Goal: Check status: Check status

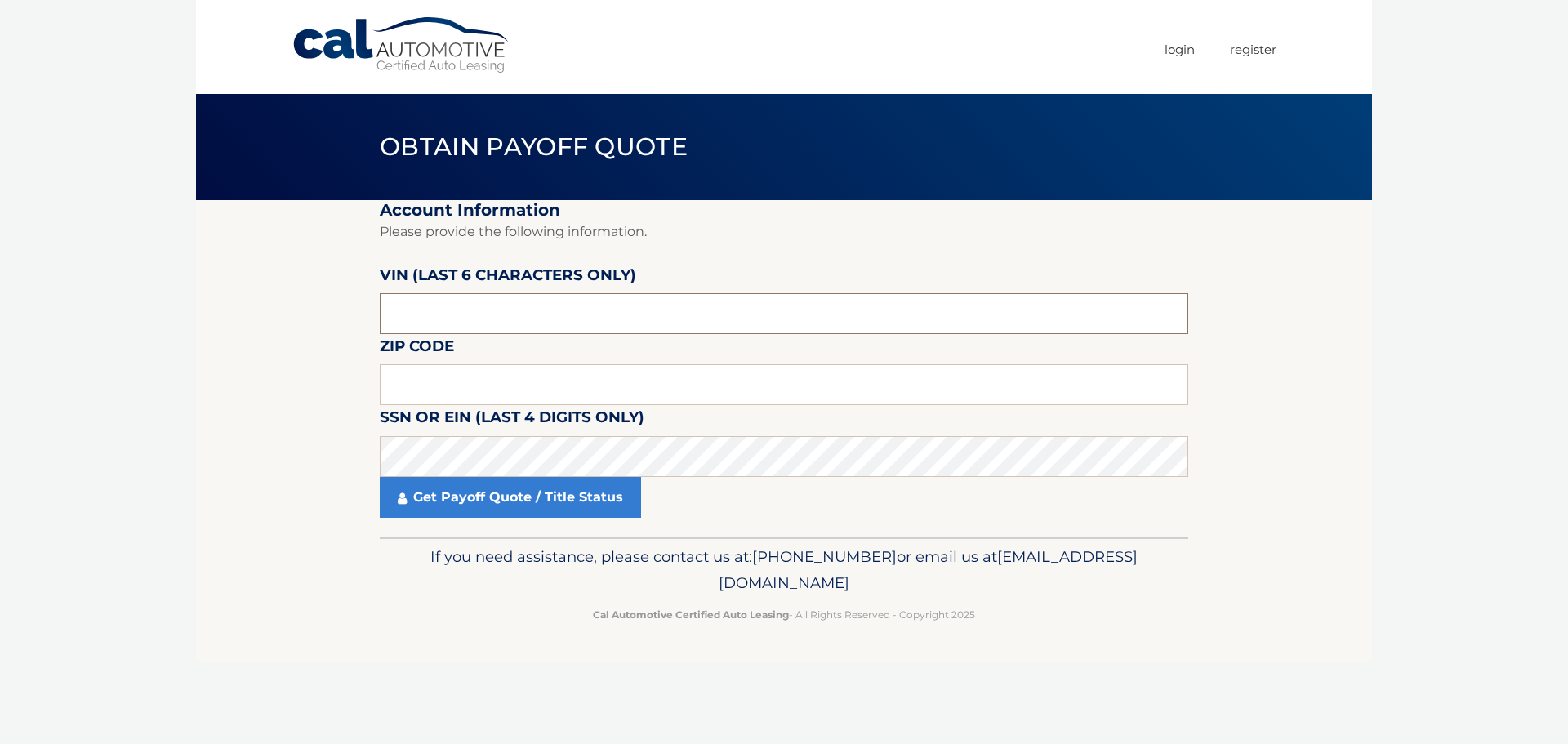
click at [578, 323] on input "text" at bounding box center [784, 314] width 808 height 41
click at [596, 309] on input "text" at bounding box center [784, 314] width 808 height 41
click at [605, 312] on input "text" at bounding box center [784, 314] width 808 height 41
paste input "3VVCB7"
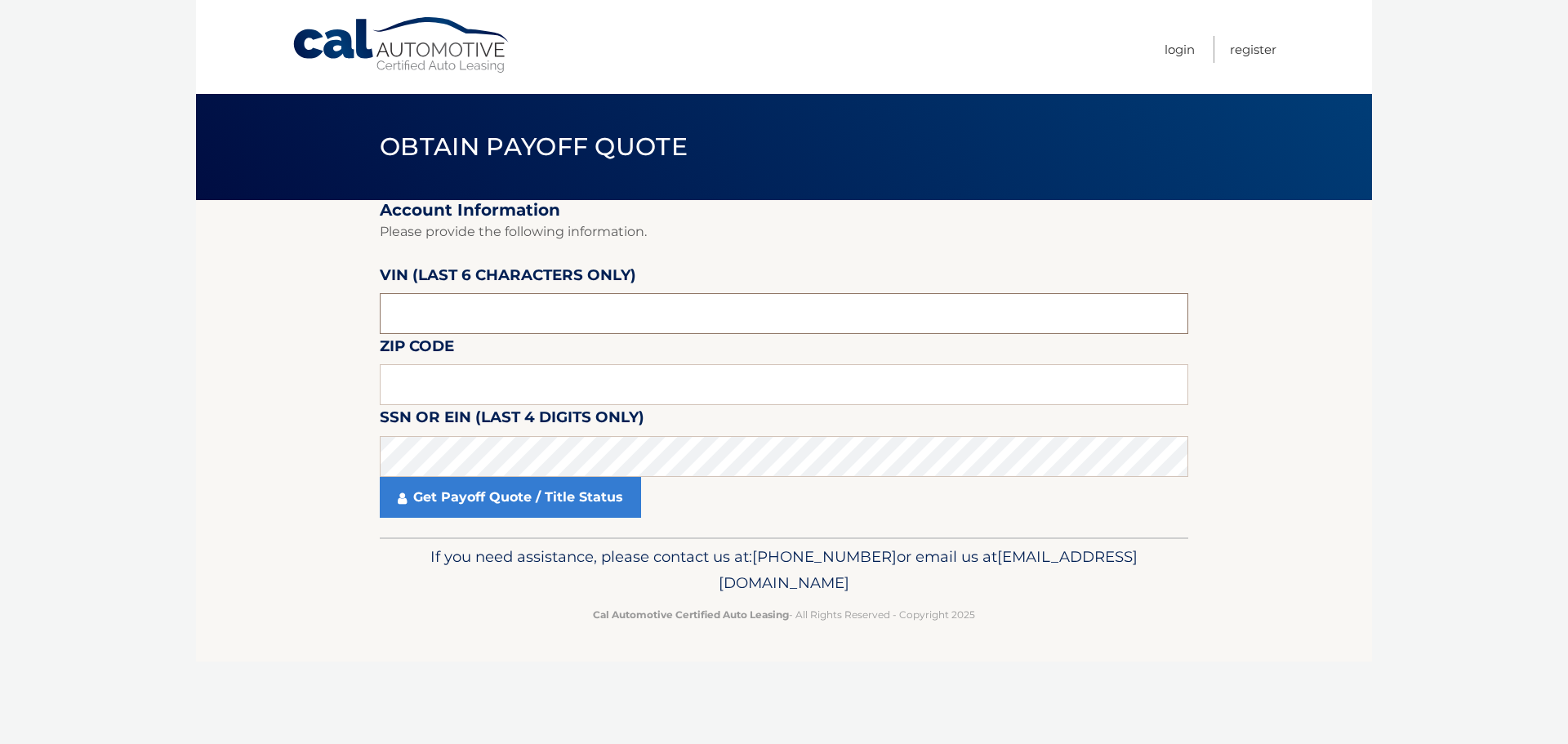
type input "3VVCB7"
click at [589, 373] on input "text" at bounding box center [784, 384] width 808 height 41
type input "03801"
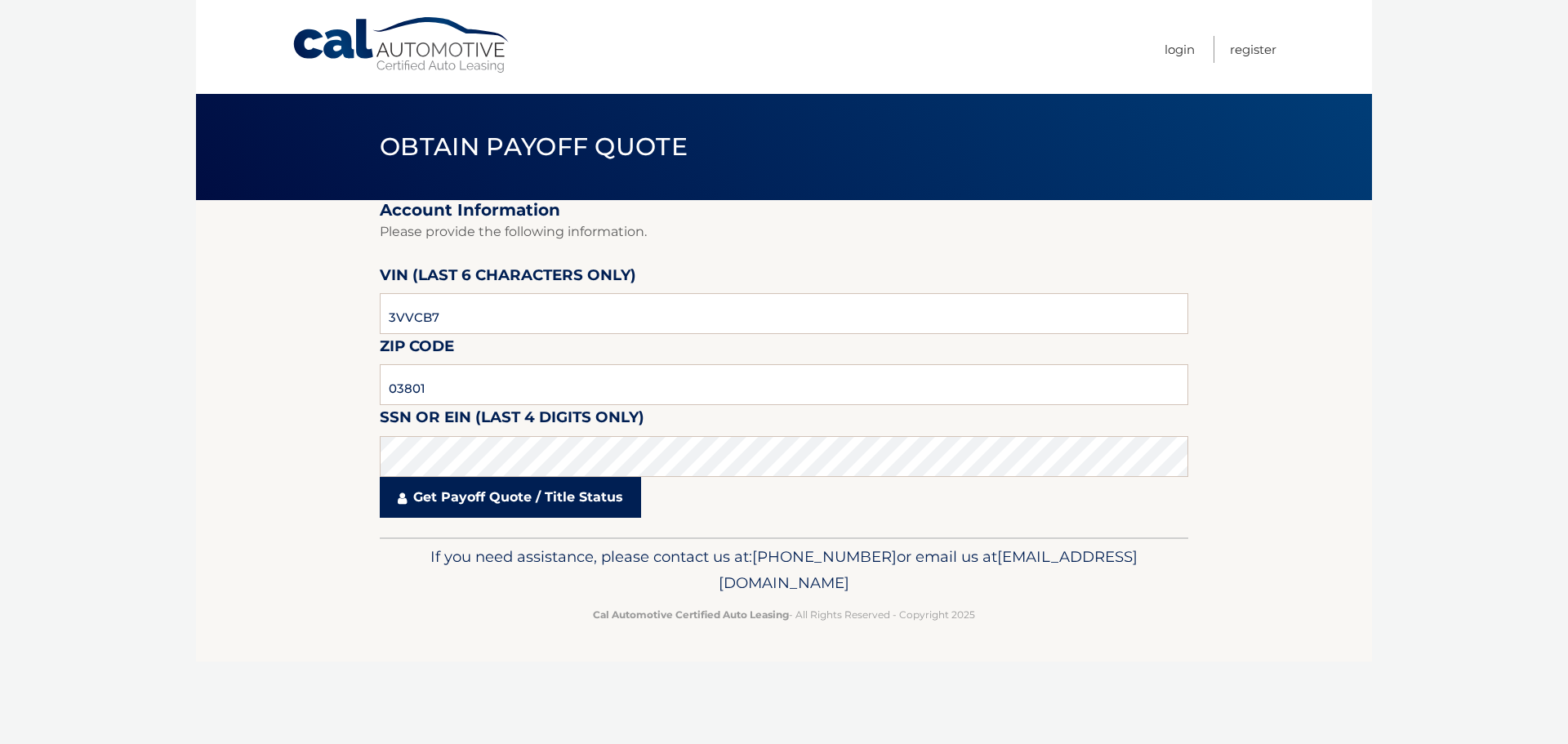
click at [566, 497] on link "Get Payoff Quote / Title Status" at bounding box center [511, 497] width 262 height 41
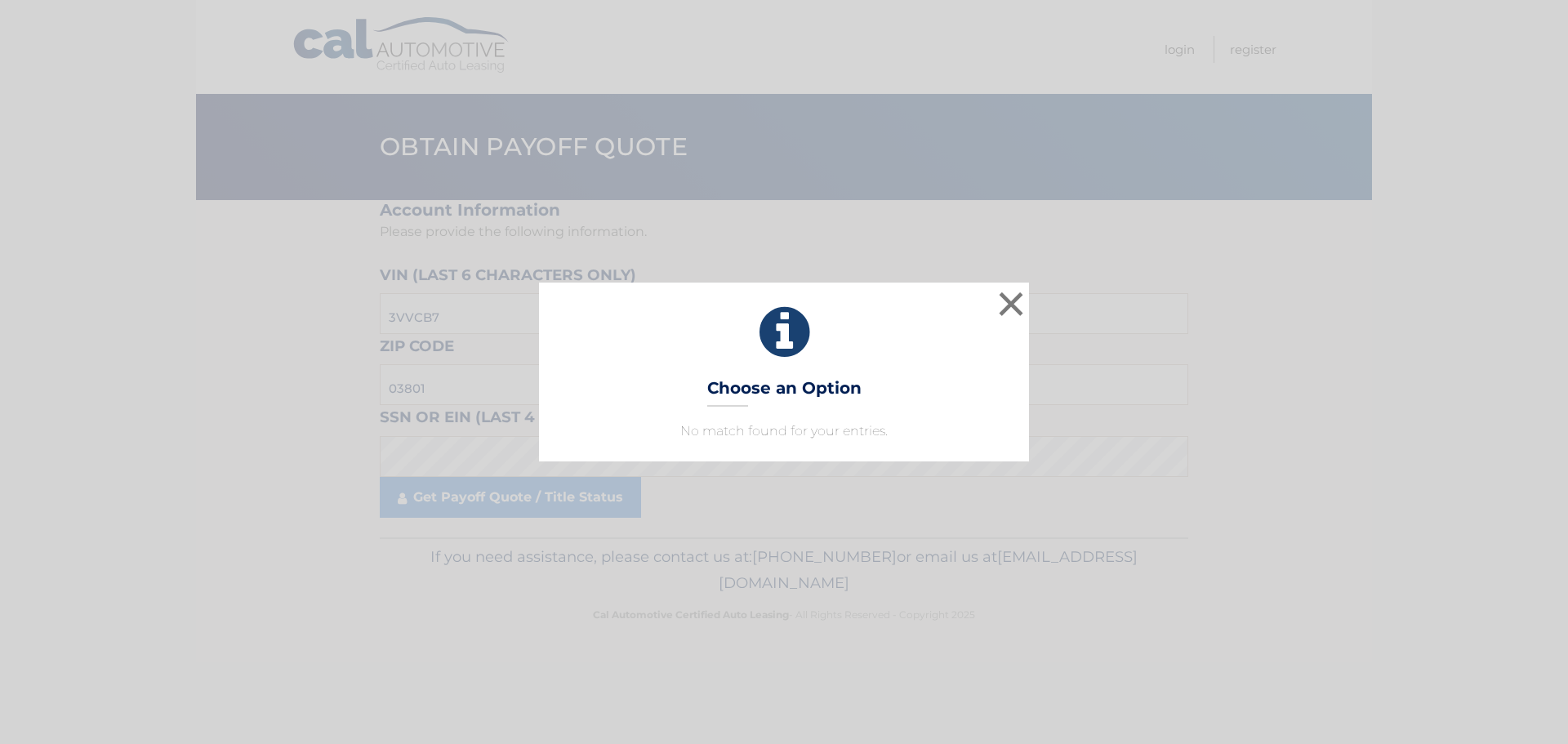
click at [1033, 298] on div "× Choose an Option No match found for your entries. This is what you see on sec…" at bounding box center [784, 372] width 1555 height 178
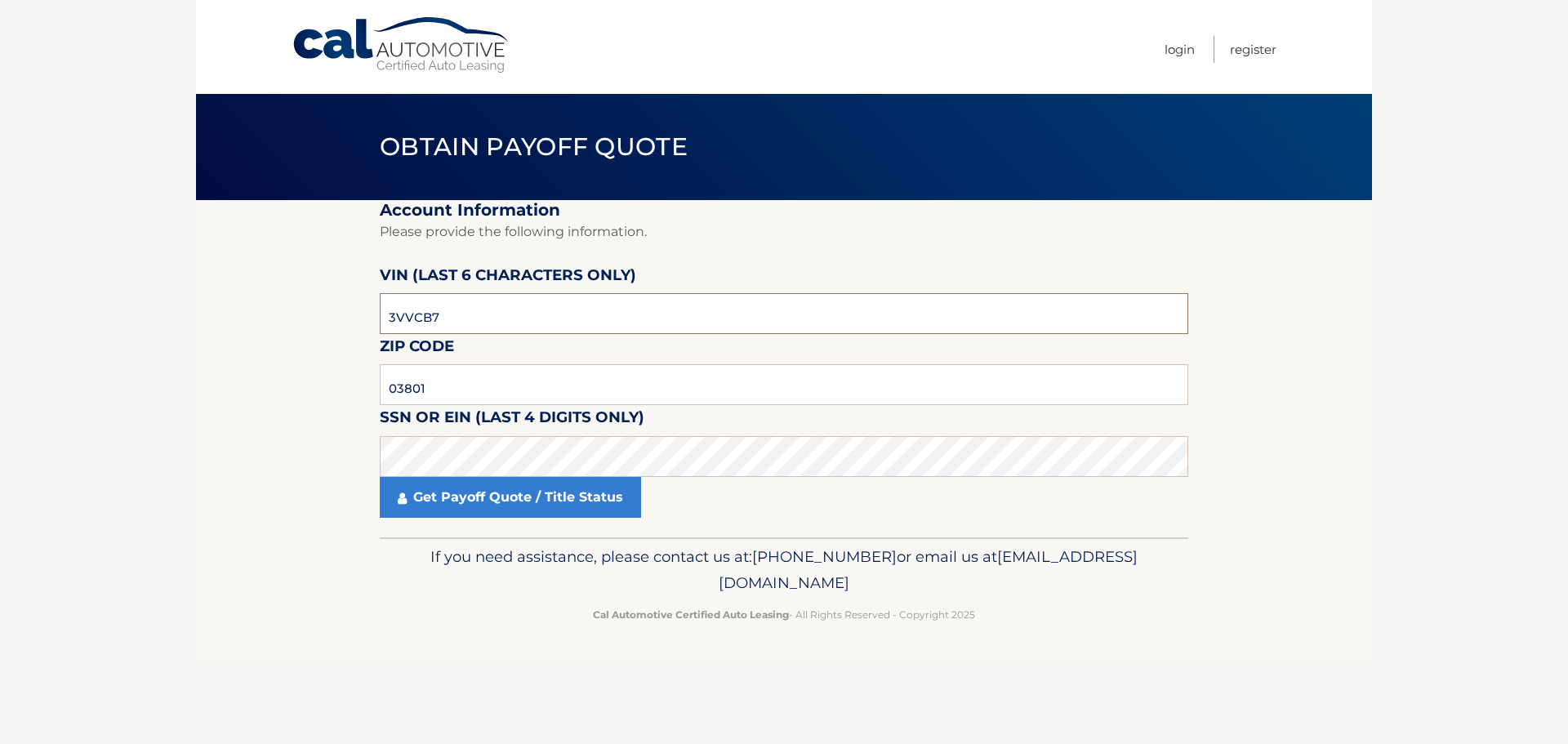
click at [522, 316] on input "3VVCB7" at bounding box center [784, 314] width 808 height 41
click at [521, 316] on input "3VVCB7" at bounding box center [784, 314] width 808 height 41
click at [521, 315] on input "3VVCB7" at bounding box center [784, 314] width 808 height 41
type input "166319"
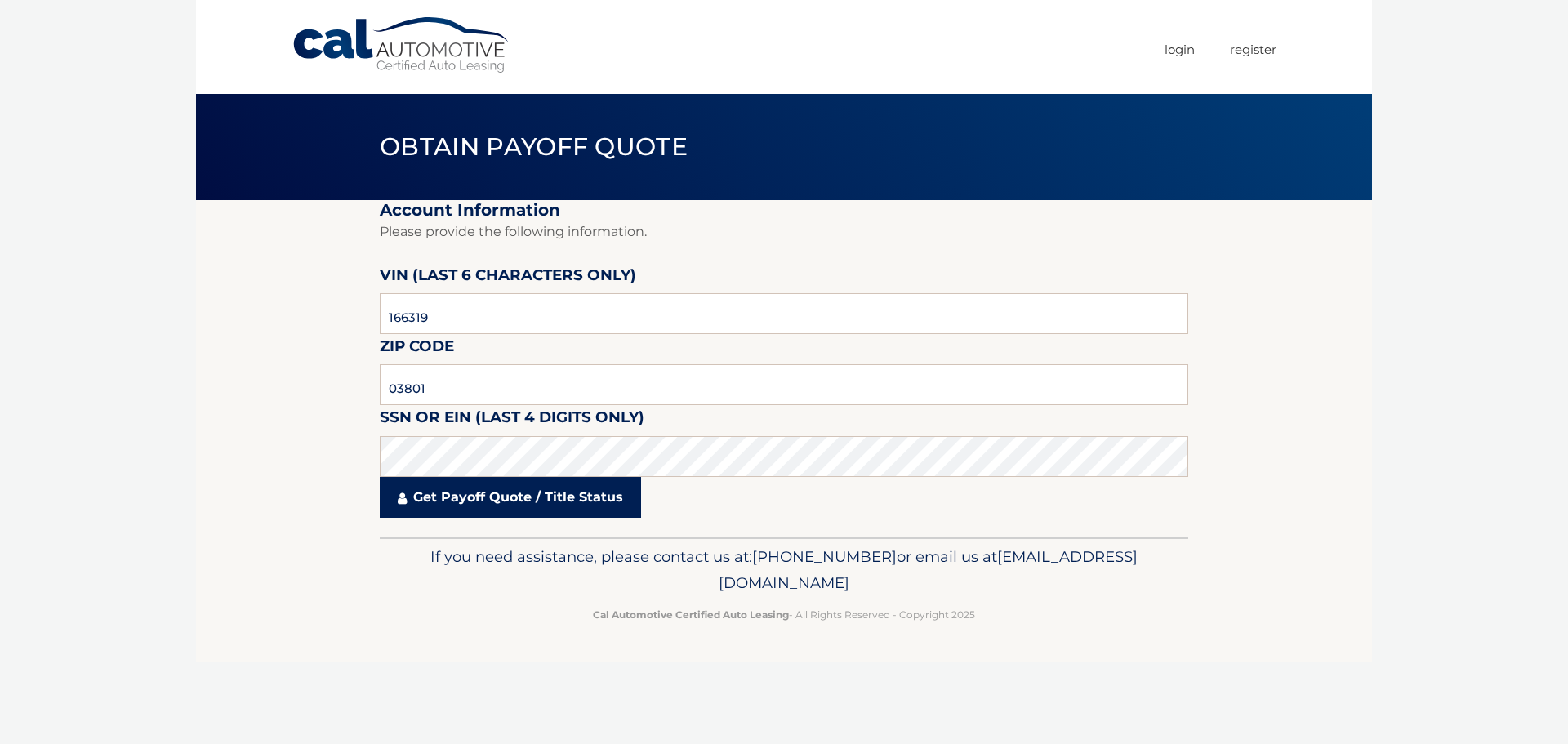
click at [504, 506] on link "Get Payoff Quote / Title Status" at bounding box center [511, 497] width 262 height 41
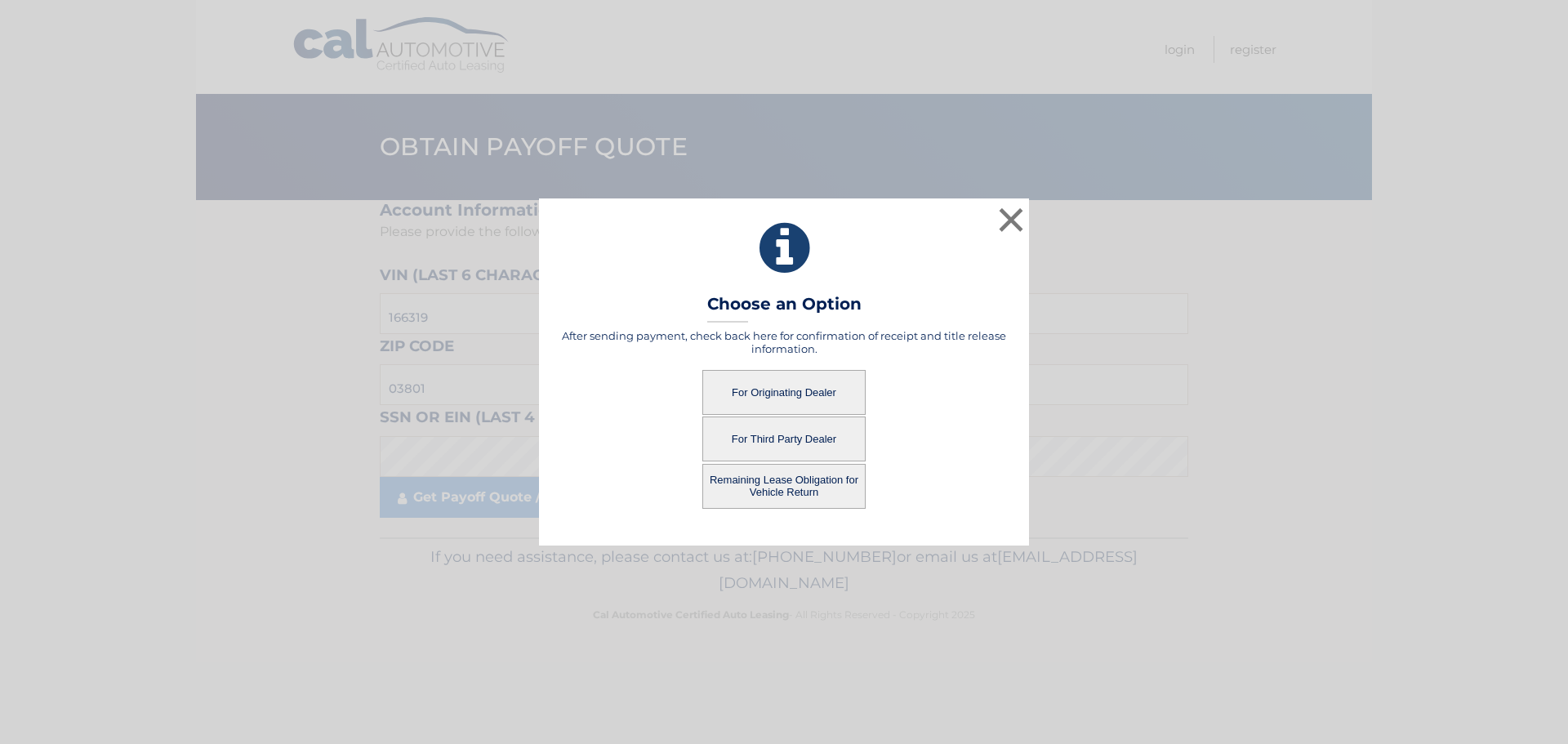
click at [812, 445] on button "For Third Party Dealer" at bounding box center [783, 440] width 164 height 45
click at [815, 425] on button "For Third Party Dealer" at bounding box center [783, 440] width 164 height 45
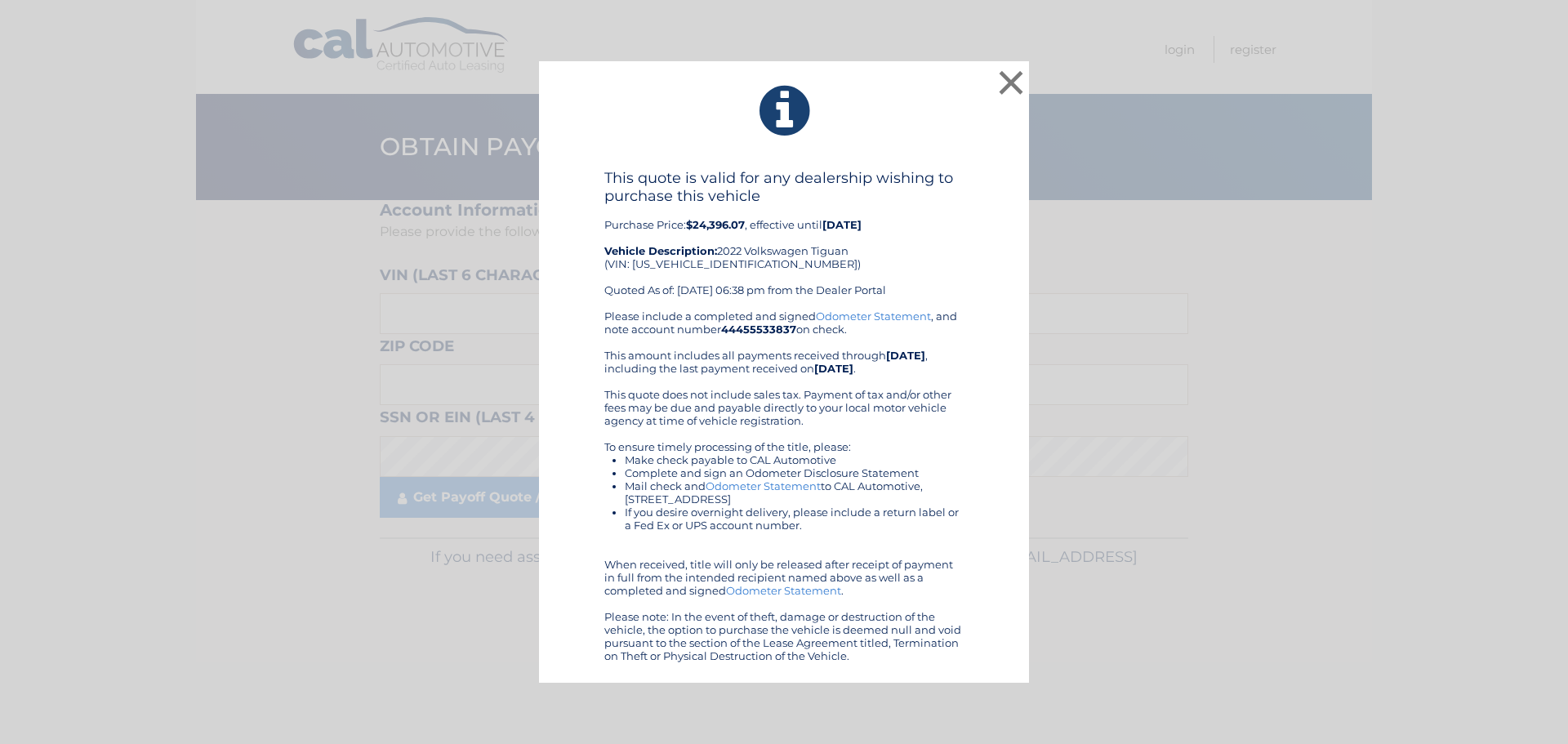
drag, startPoint x: 607, startPoint y: 353, endPoint x: 929, endPoint y: 351, distance: 322.0
click at [929, 351] on div "Please include a completed and signed Odometer Statement , and note account num…" at bounding box center [784, 486] width 359 height 353
click at [875, 398] on div "Please include a completed and signed Odometer Statement , and note account num…" at bounding box center [784, 486] width 359 height 353
click at [1007, 78] on button "×" at bounding box center [1010, 82] width 33 height 33
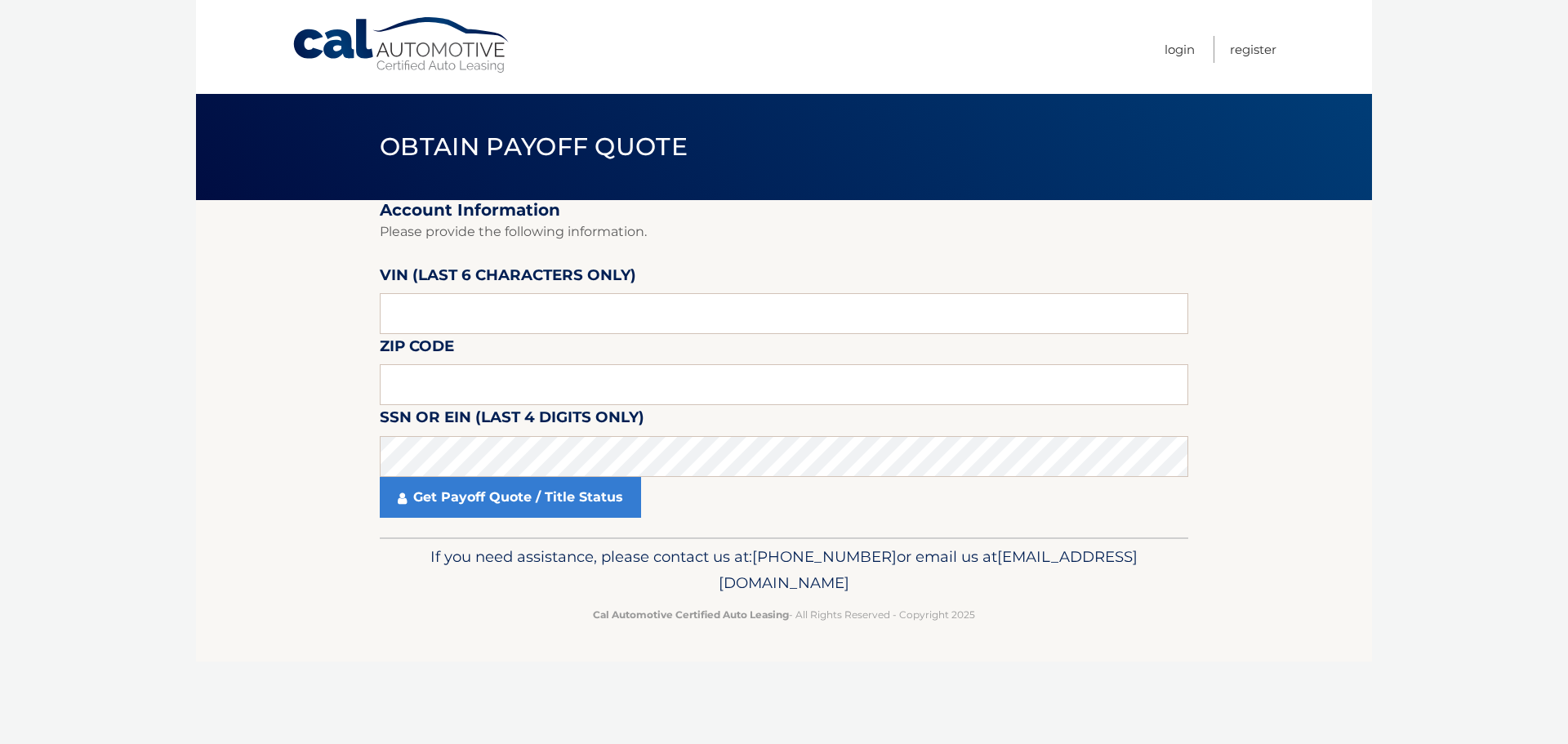
click at [400, 39] on link "Cal Automotive" at bounding box center [402, 44] width 221 height 58
